Goal: Find specific page/section: Find specific page/section

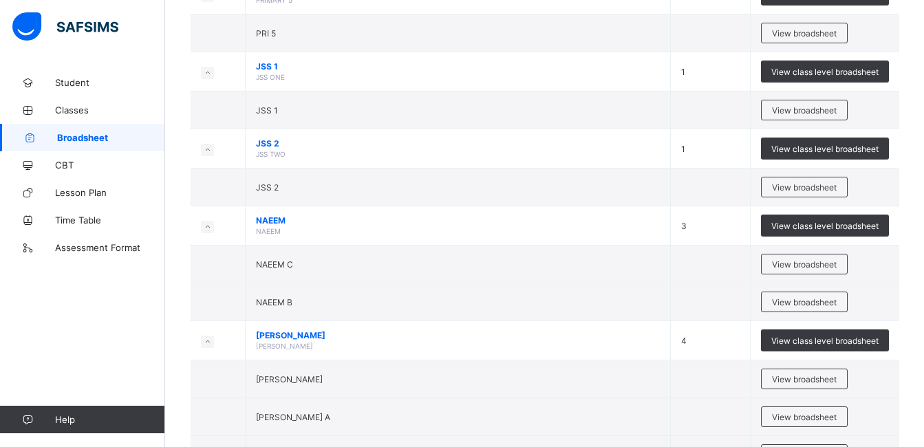
scroll to position [964, 0]
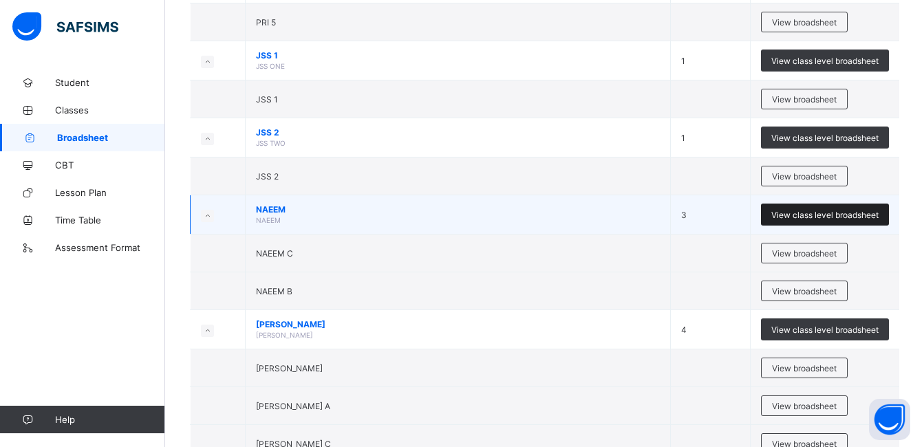
click at [837, 209] on div "View class level broadsheet" at bounding box center [825, 215] width 128 height 22
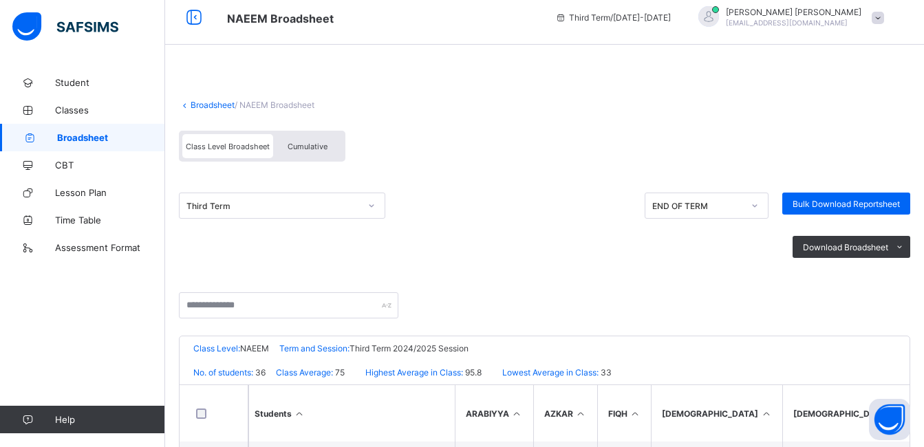
scroll to position [9, 0]
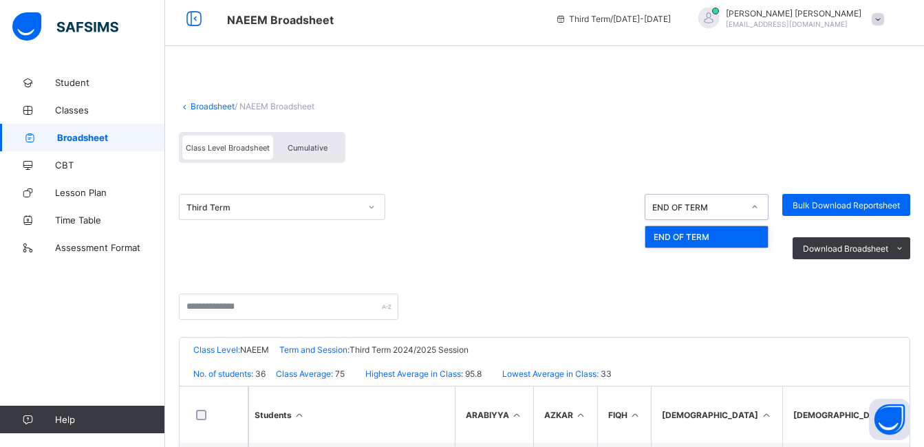
click at [759, 204] on icon at bounding box center [755, 207] width 8 height 14
click at [558, 304] on div at bounding box center [545, 315] width 732 height 43
click at [81, 109] on span "Classes" at bounding box center [110, 110] width 110 height 11
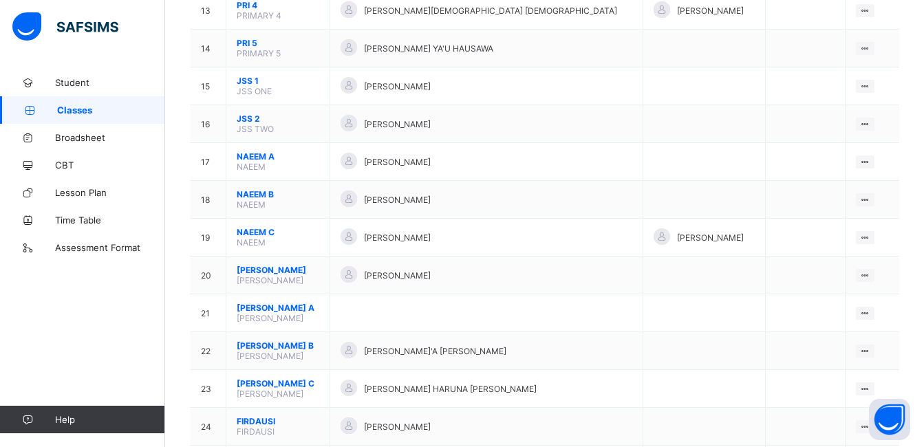
scroll to position [635, 0]
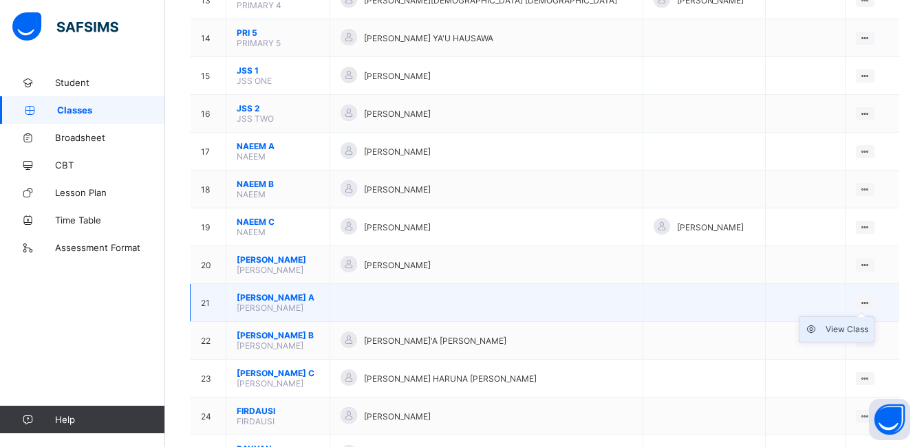
click at [856, 327] on div "View Class" at bounding box center [847, 330] width 43 height 14
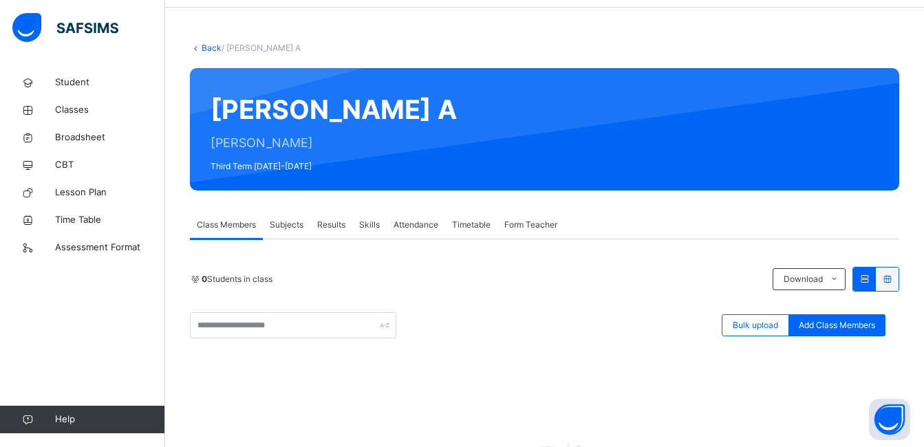
scroll to position [19, 0]
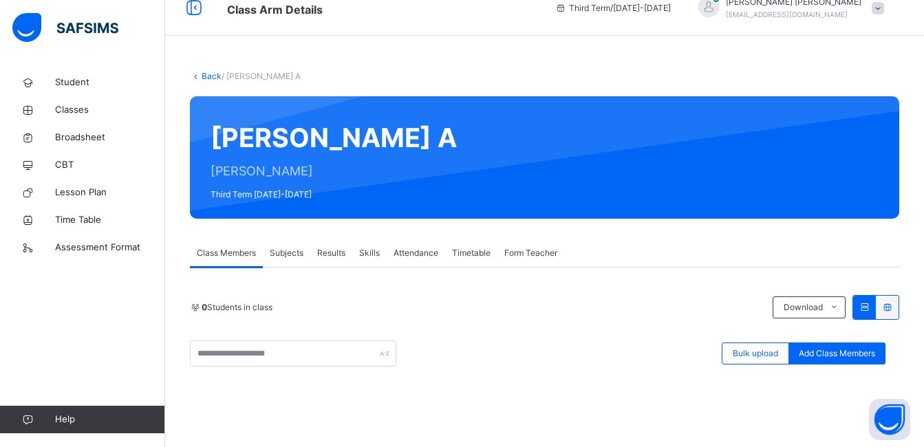
click at [198, 79] on icon at bounding box center [196, 76] width 12 height 10
click at [202, 74] on link "Back" at bounding box center [212, 76] width 20 height 10
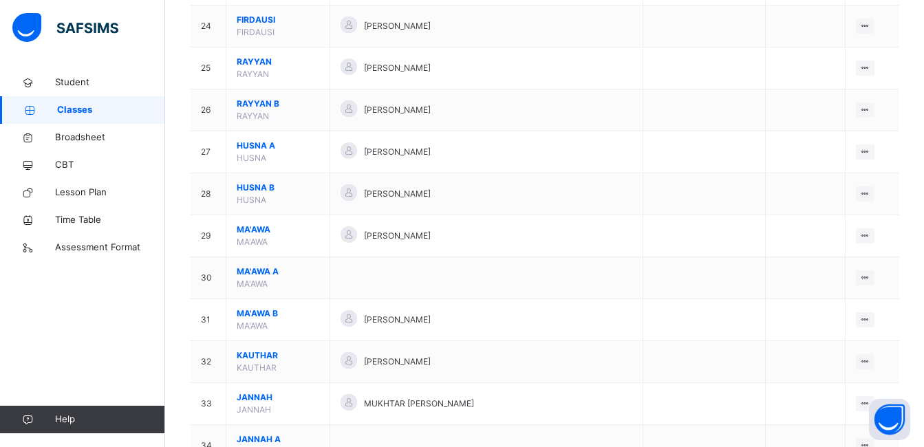
scroll to position [1112, 0]
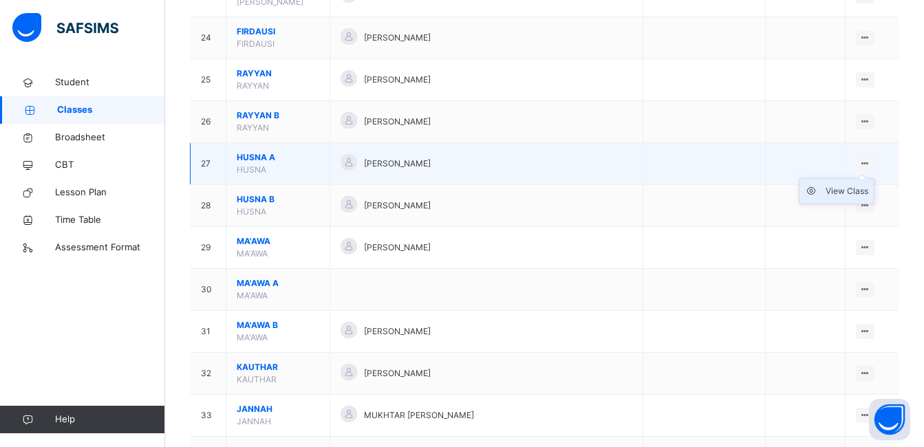
click at [856, 193] on div "View Class" at bounding box center [847, 191] width 43 height 14
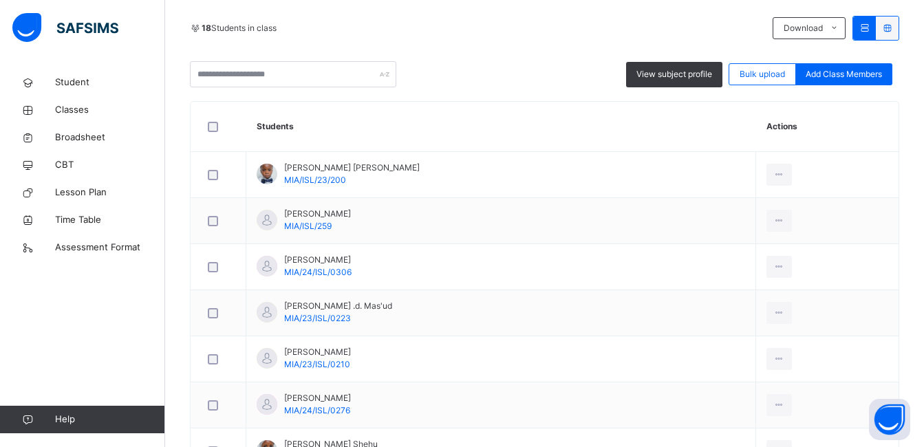
scroll to position [301, 0]
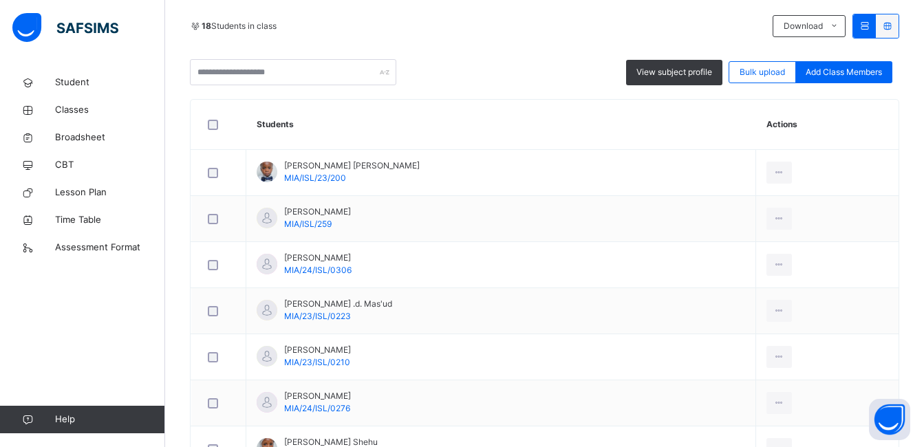
click at [206, 120] on div at bounding box center [219, 125] width 28 height 10
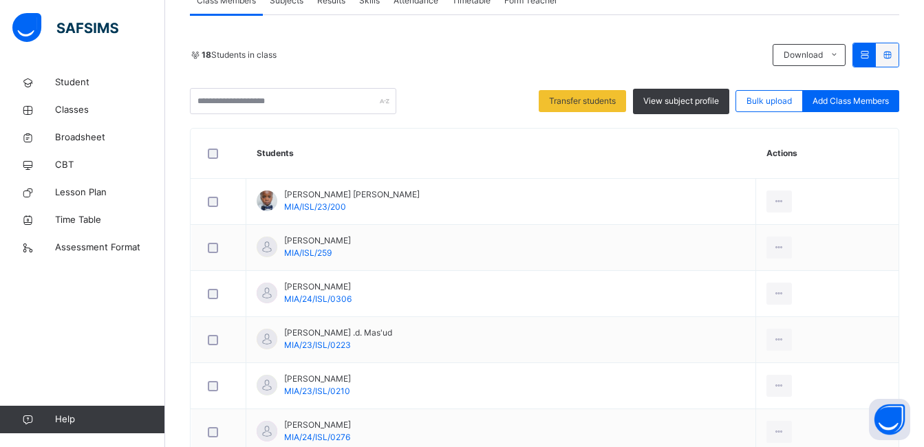
scroll to position [269, 0]
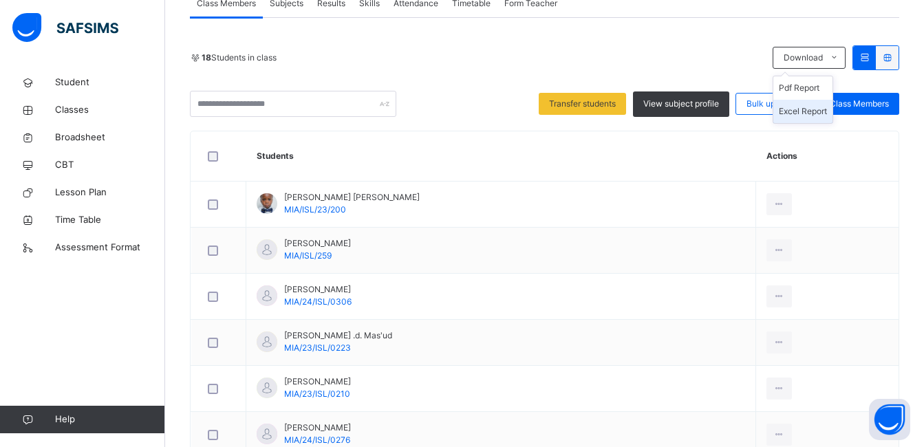
click at [811, 113] on li "Excel Report" at bounding box center [803, 111] width 59 height 23
